Goal: Communication & Community: Answer question/provide support

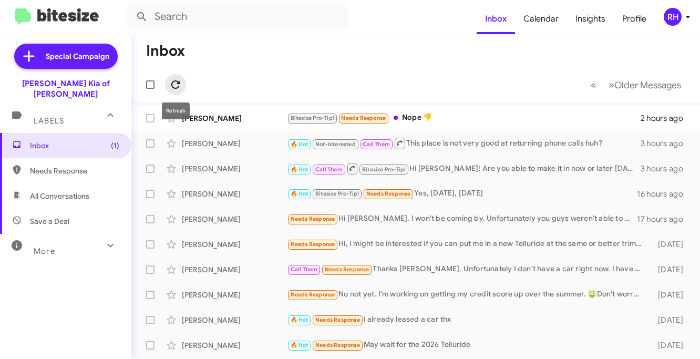
click at [178, 83] on icon at bounding box center [175, 84] width 8 height 8
click at [674, 18] on div "RH" at bounding box center [673, 17] width 18 height 18
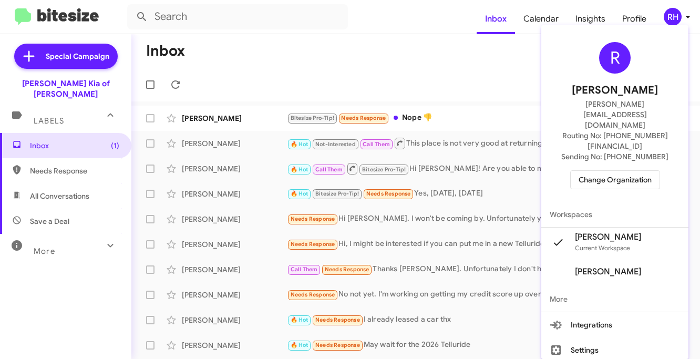
click at [611, 171] on span "Change Organization" at bounding box center [615, 180] width 73 height 18
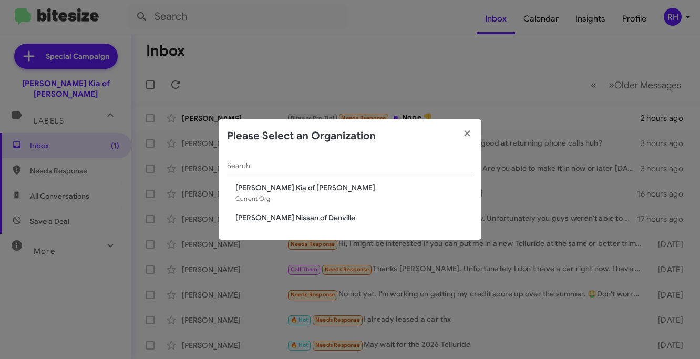
click at [315, 220] on span "[PERSON_NAME] Nissan of Denville" at bounding box center [355, 217] width 238 height 11
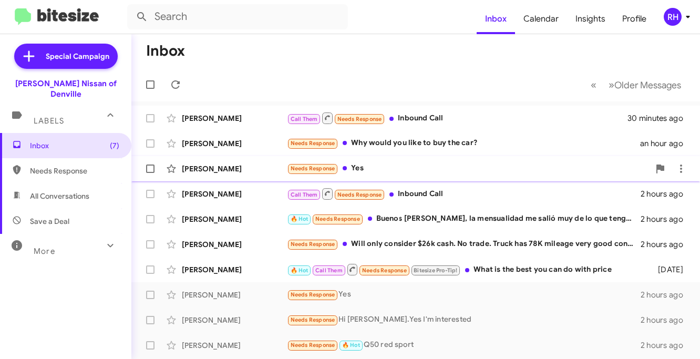
click at [404, 174] on div "Needs Response Yes" at bounding box center [468, 168] width 363 height 12
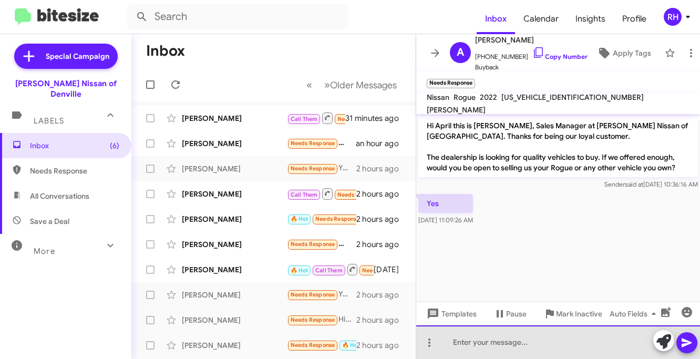
click at [488, 337] on div at bounding box center [558, 342] width 284 height 34
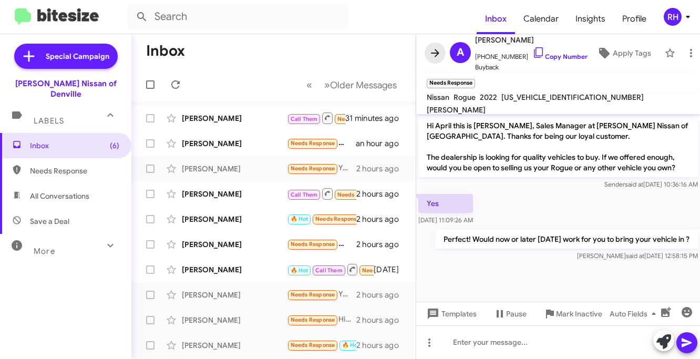
click at [434, 54] on icon at bounding box center [435, 53] width 13 height 13
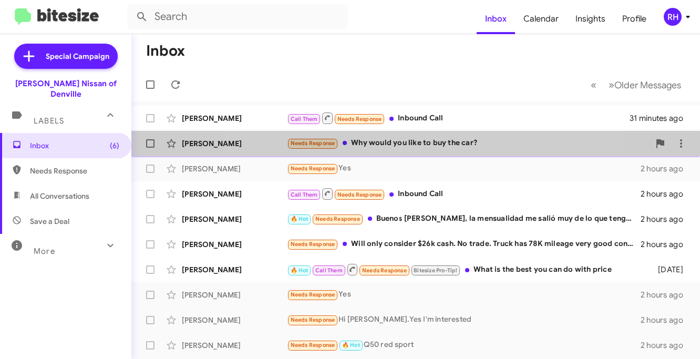
click at [395, 148] on div "Needs Response Why would you like to buy the car?" at bounding box center [468, 143] width 363 height 12
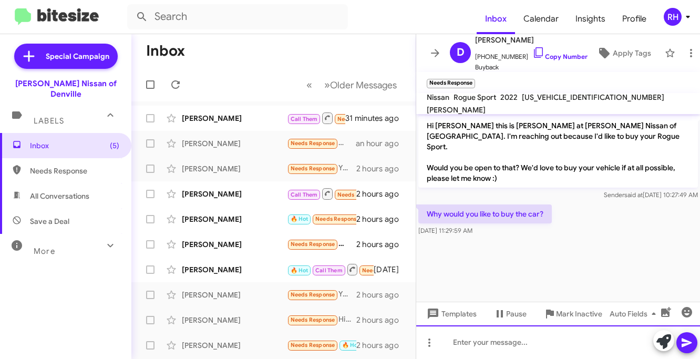
click at [495, 338] on div at bounding box center [558, 342] width 284 height 34
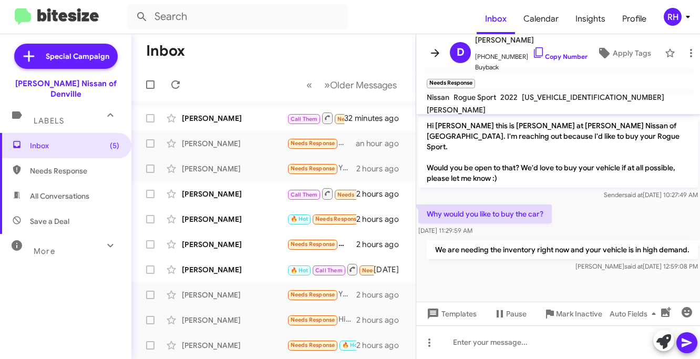
click at [434, 53] on icon at bounding box center [435, 53] width 8 height 8
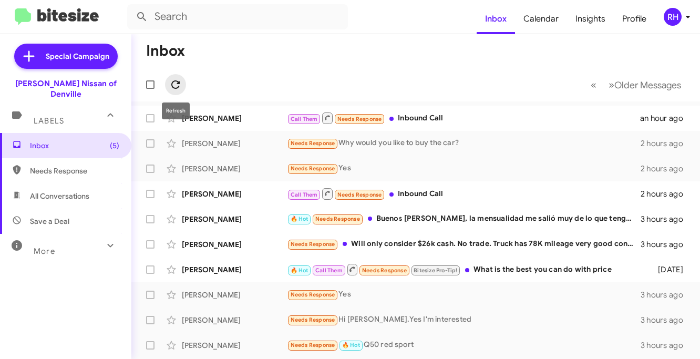
click at [178, 89] on icon at bounding box center [175, 84] width 13 height 13
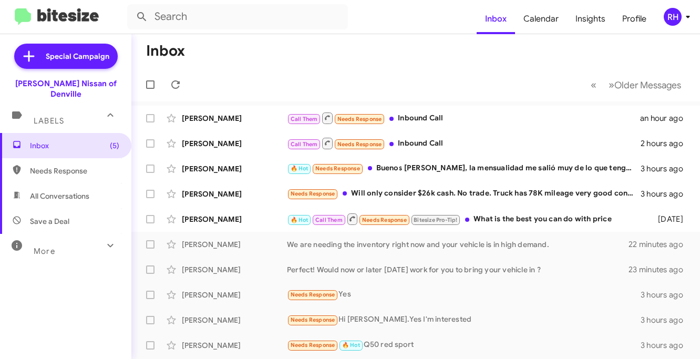
click at [682, 12] on icon at bounding box center [688, 17] width 13 height 13
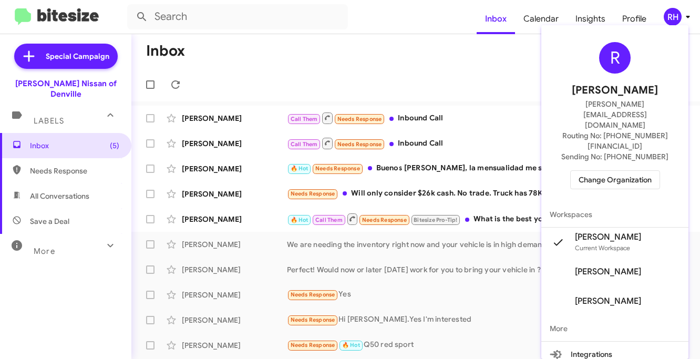
click at [423, 71] on div at bounding box center [350, 179] width 700 height 359
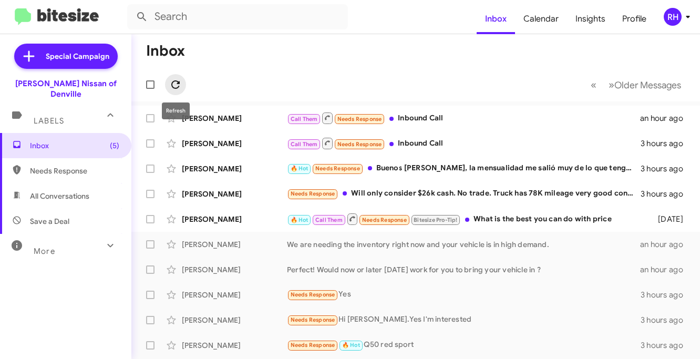
click at [171, 85] on icon at bounding box center [175, 84] width 8 height 8
